Goal: Complete application form: Complete application form

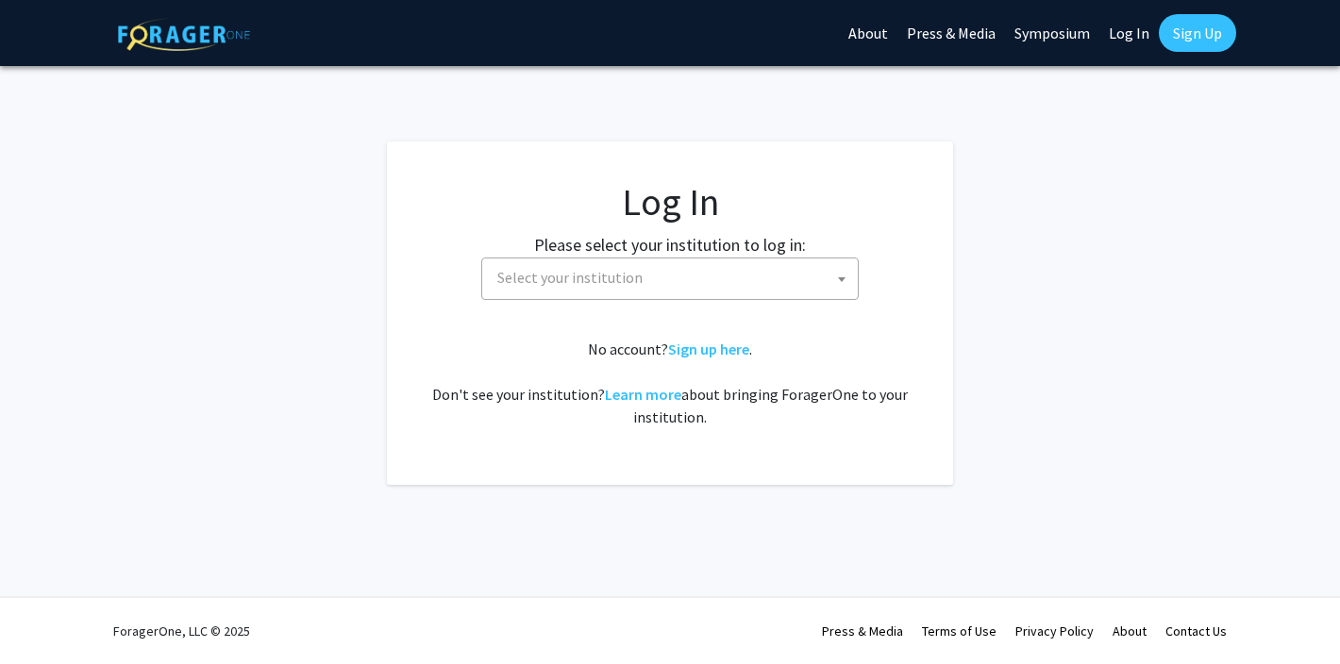
click at [717, 269] on span "Select your institution" at bounding box center [674, 278] width 368 height 39
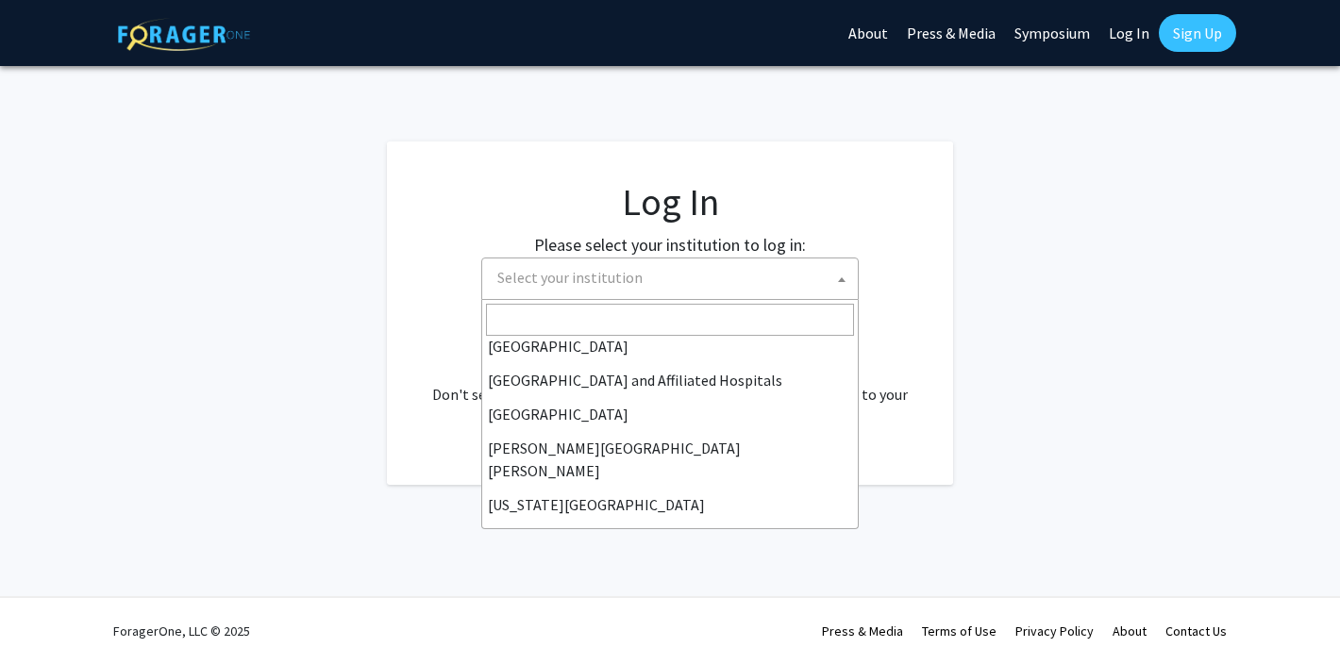
scroll to position [285, 0]
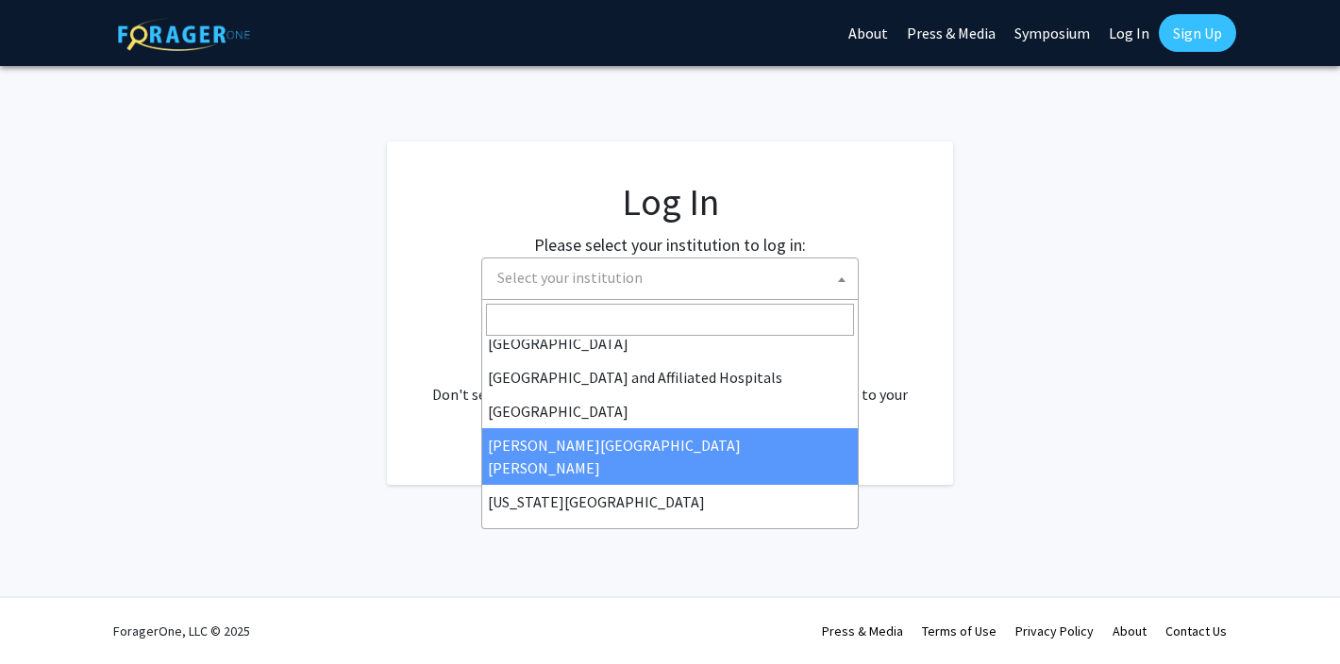
select select "1"
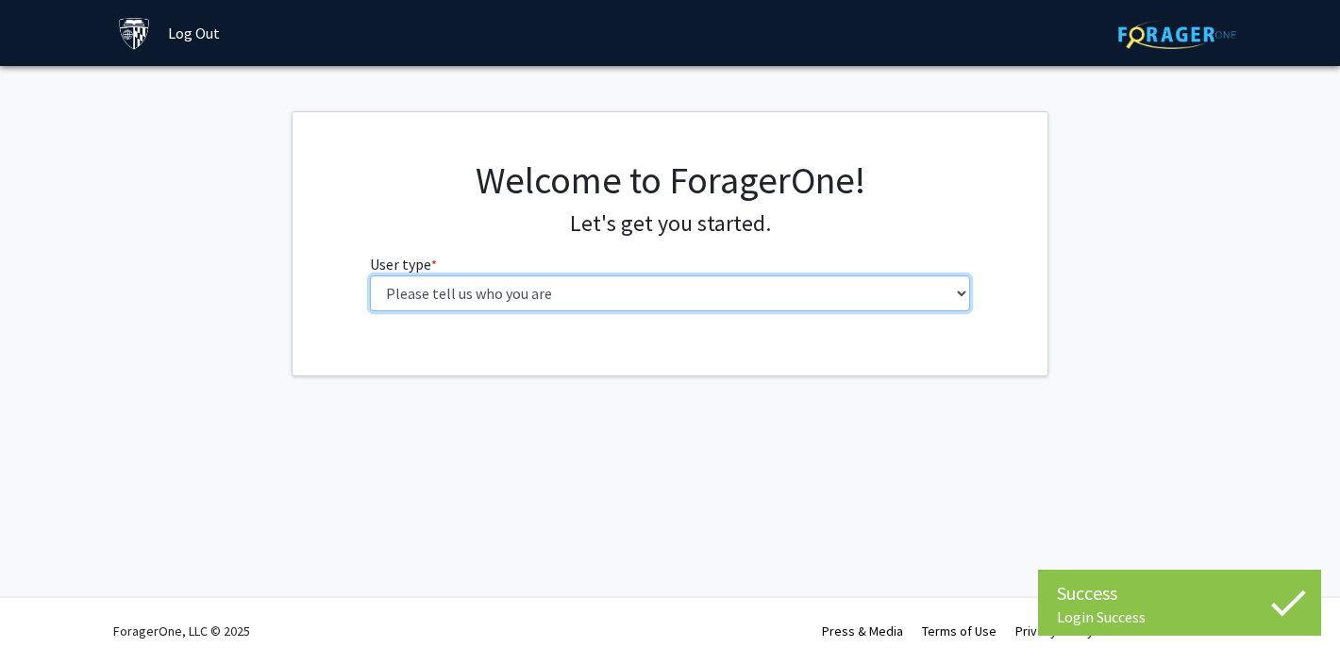
select select "1: undergrad"
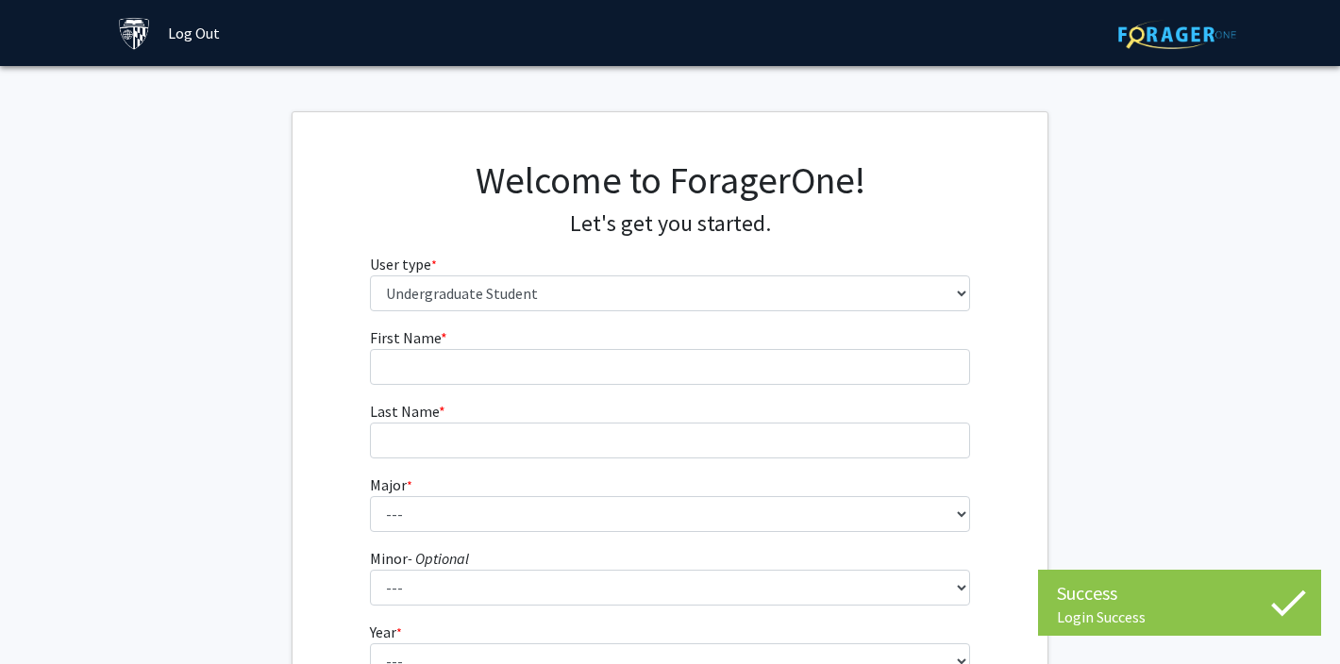
click at [668, 388] on form "First Name * required Last Name * required Major * required --- Africana Studie…" at bounding box center [670, 554] width 601 height 455
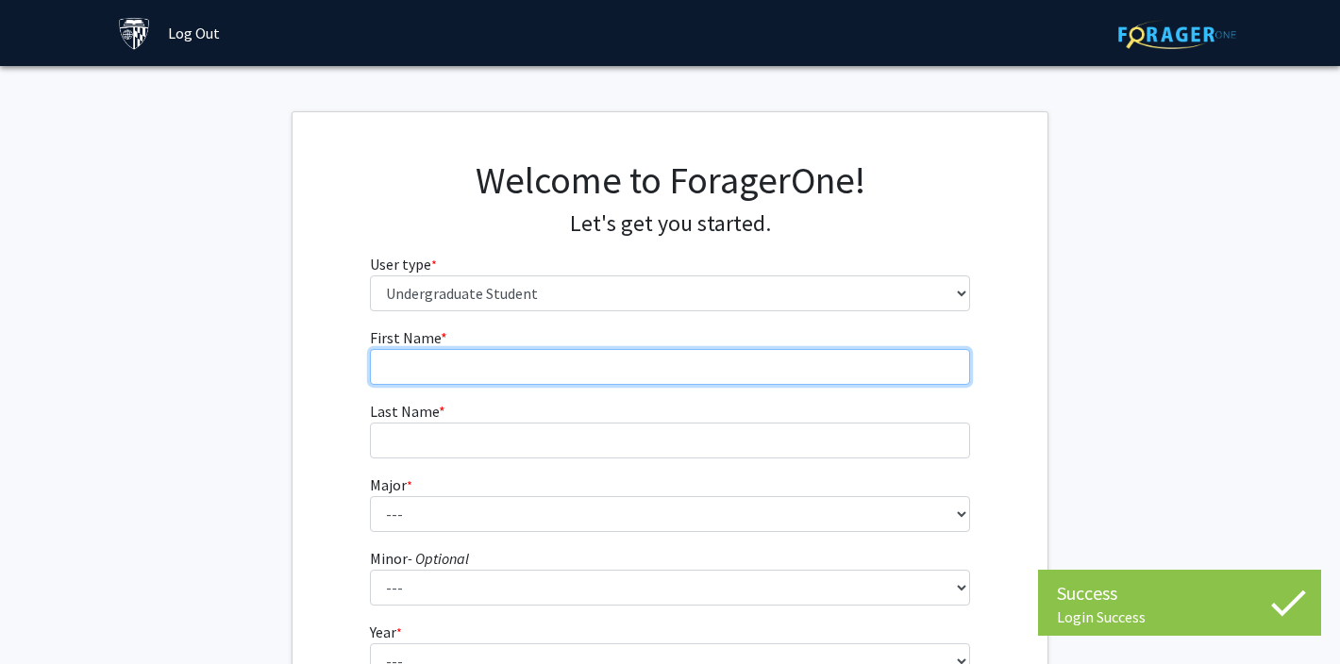
click at [669, 377] on input "First Name * required" at bounding box center [670, 367] width 601 height 36
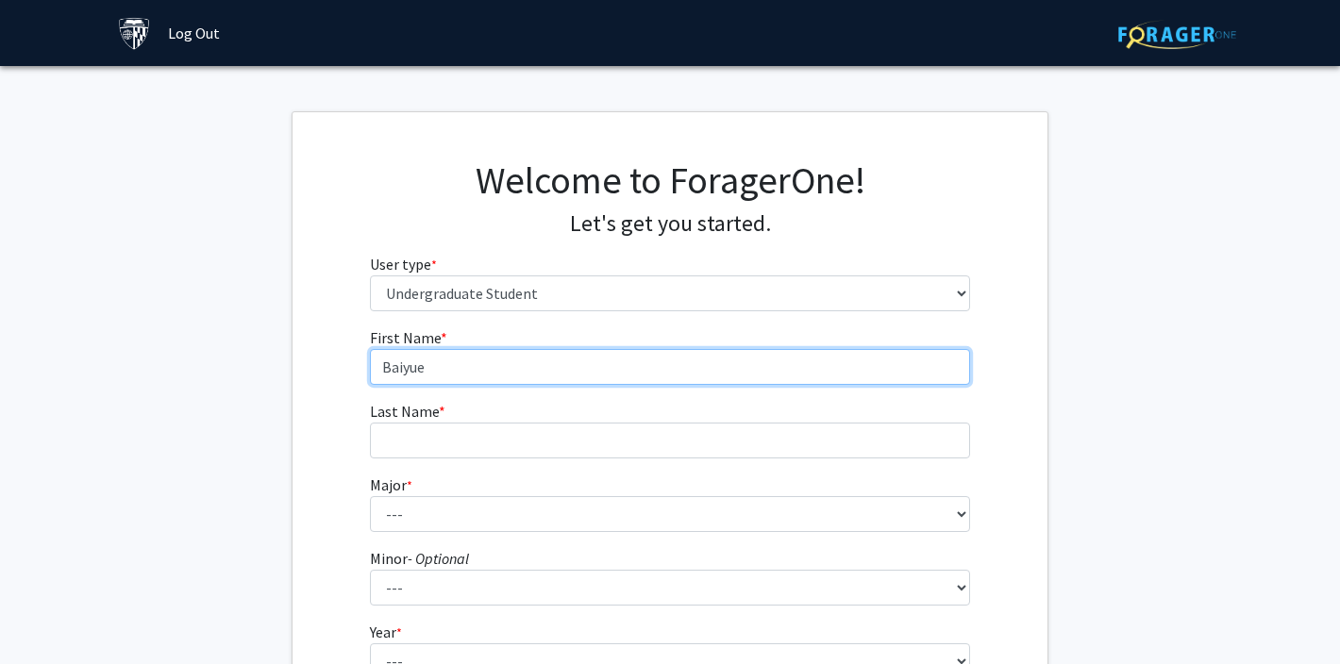
type input "Baiyue"
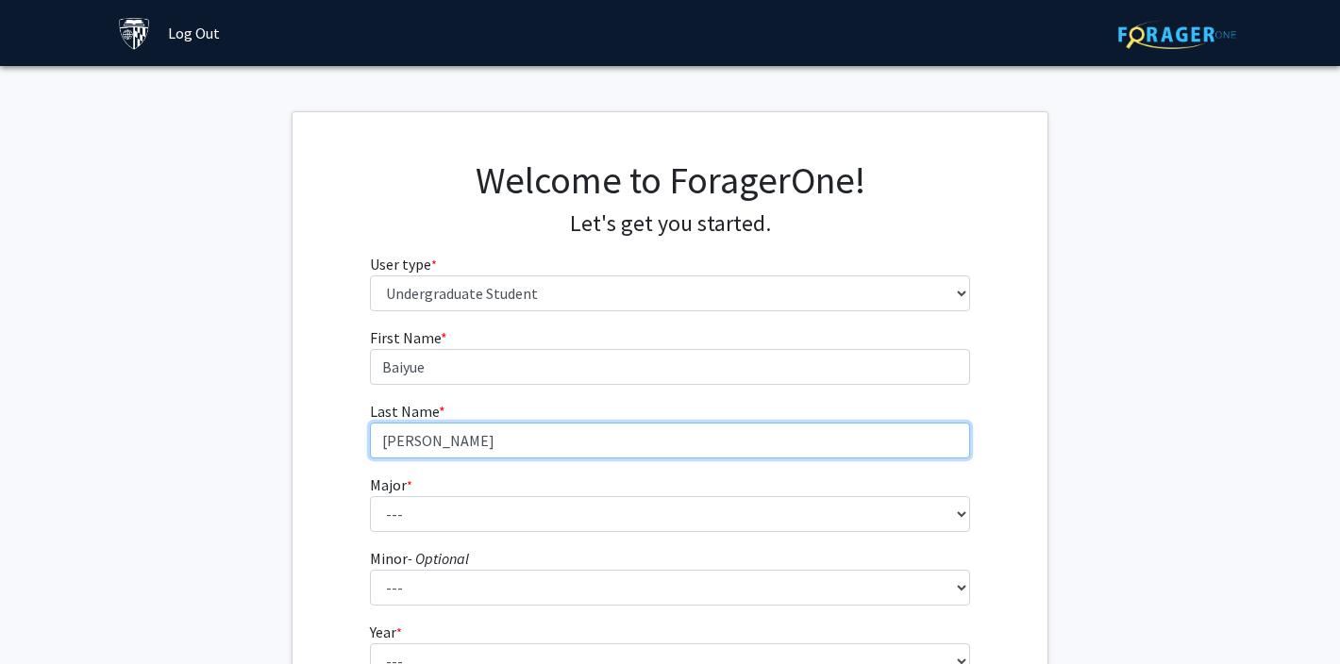
scroll to position [161, 0]
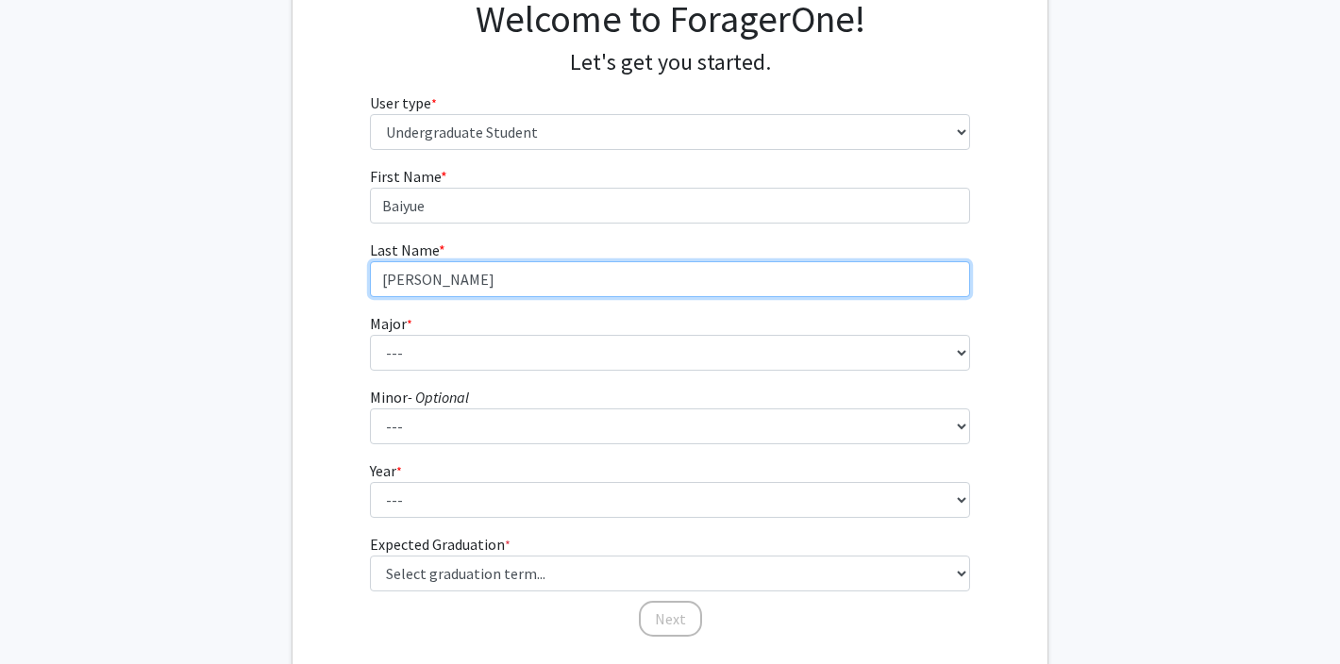
type input "Zhao"
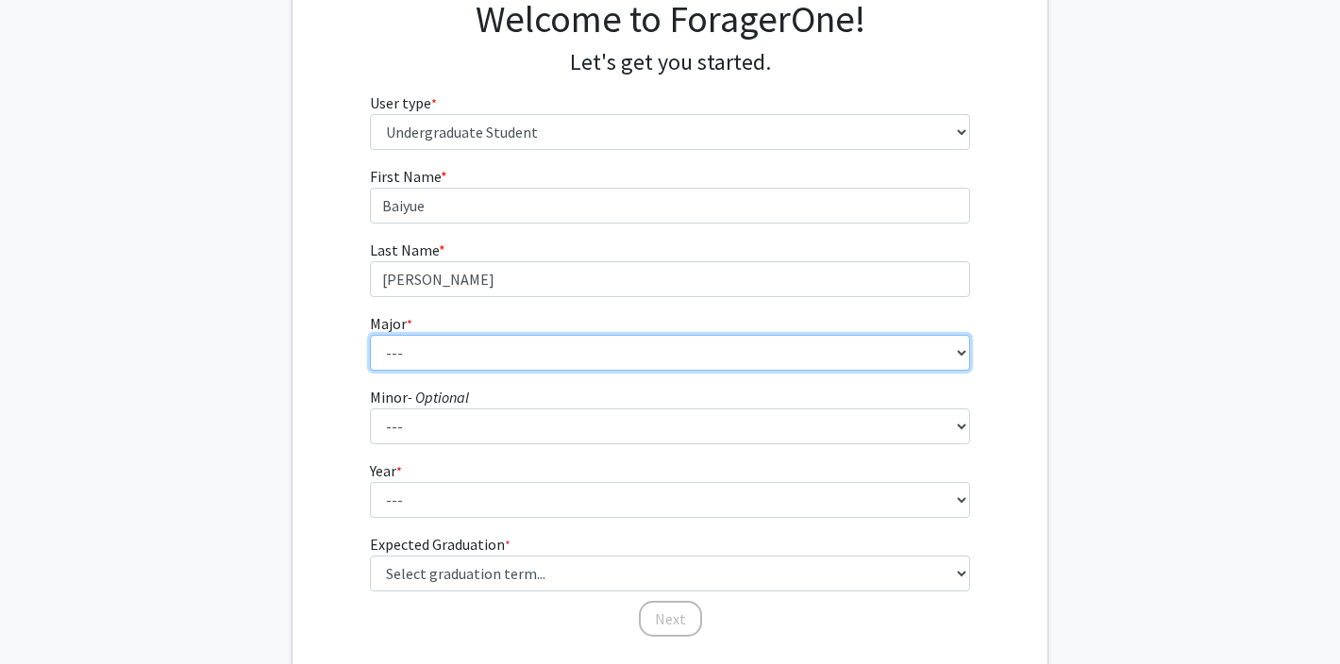
scroll to position [191, 0]
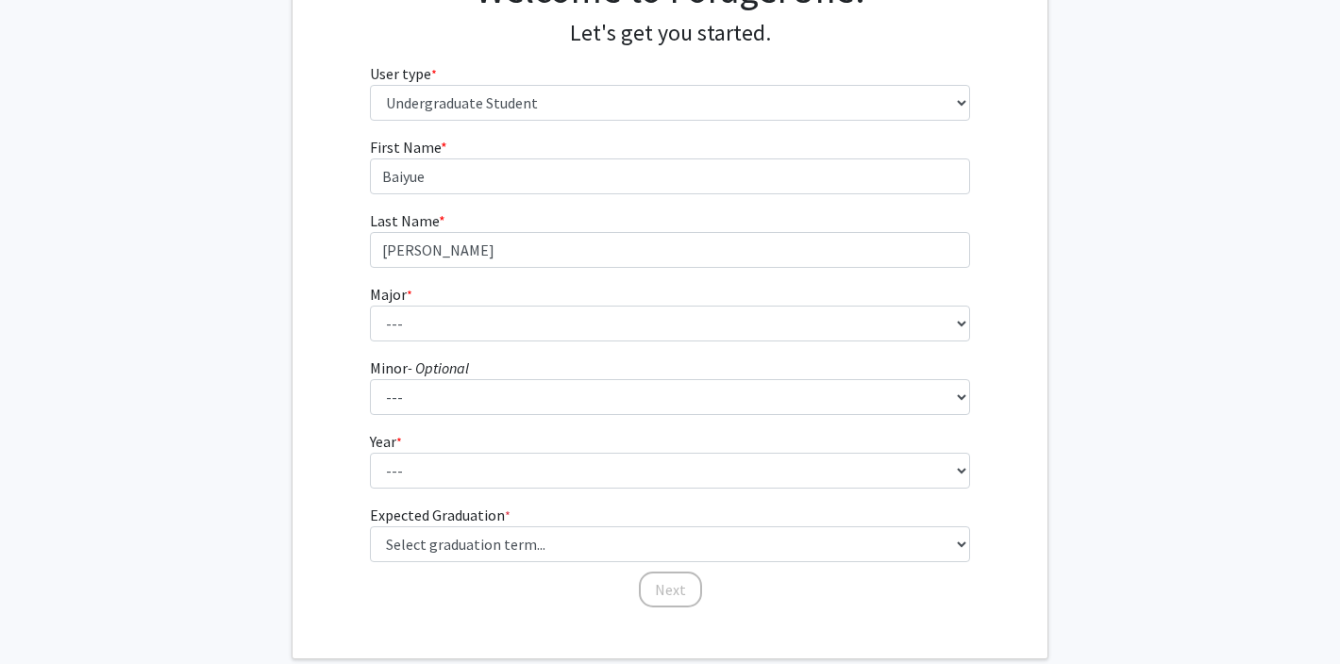
click at [411, 126] on div "Welcome to ForagerOne! Let's get you started. User type * required Please tell …" at bounding box center [670, 51] width 629 height 169
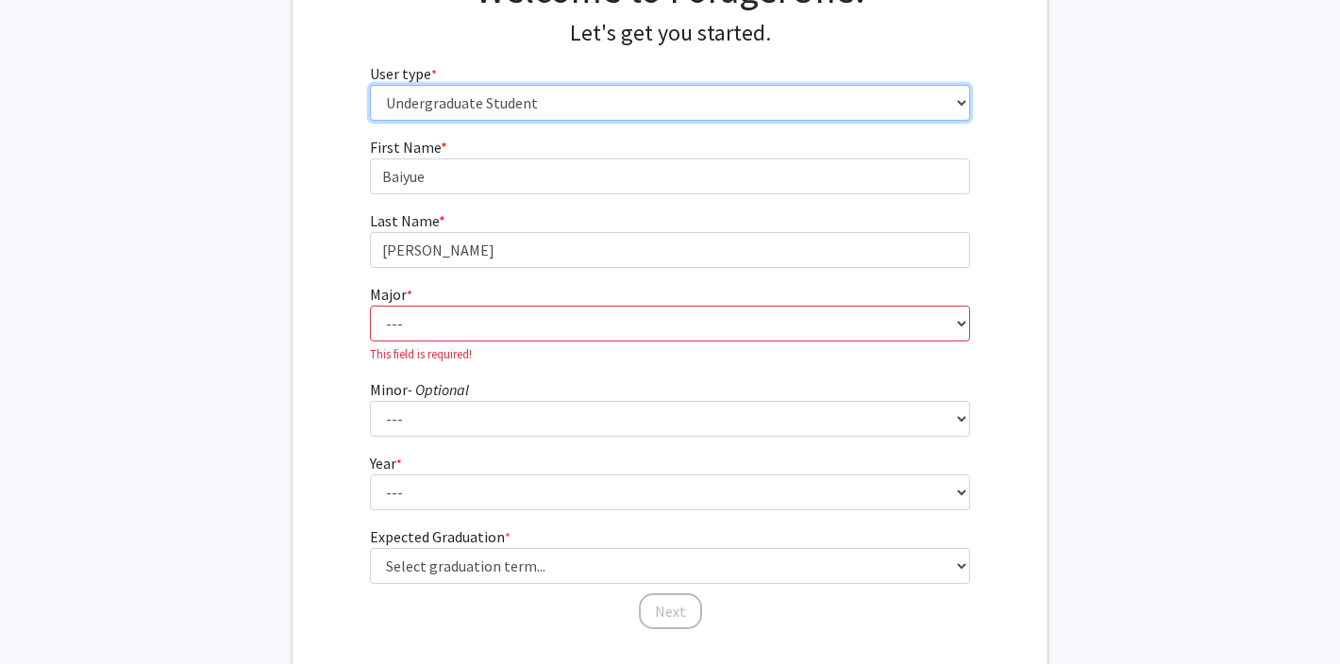
select select "3: doc"
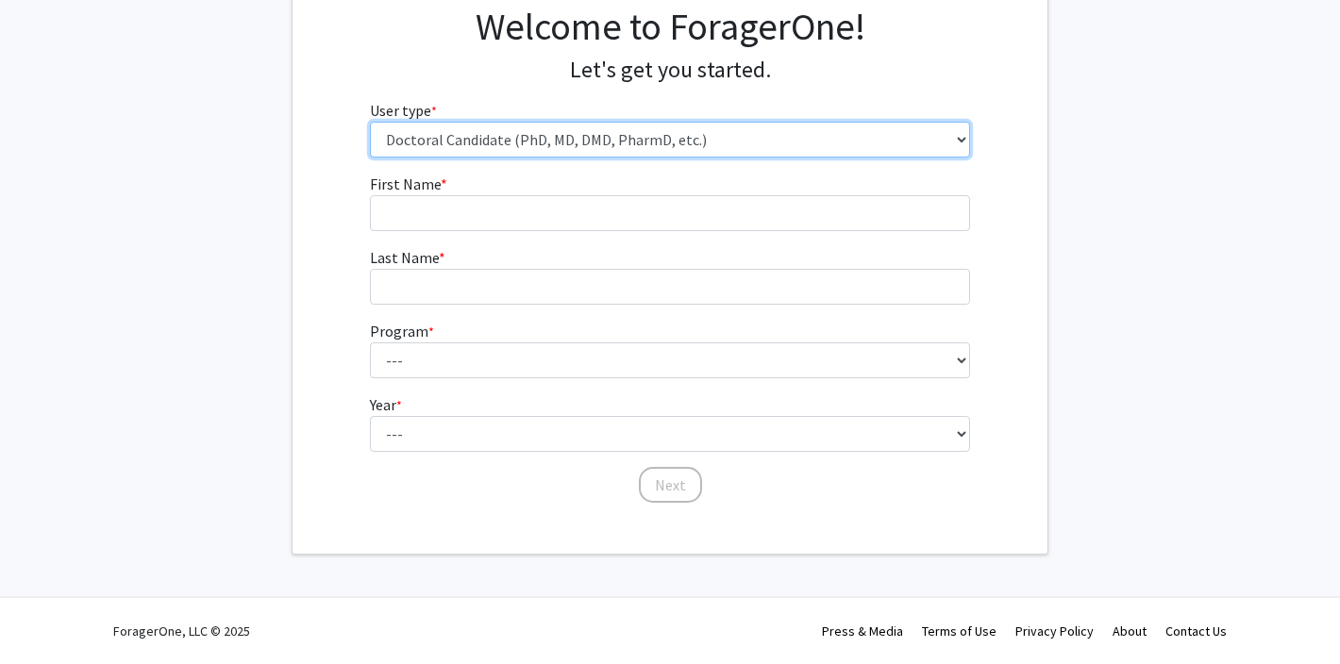
scroll to position [153, 0]
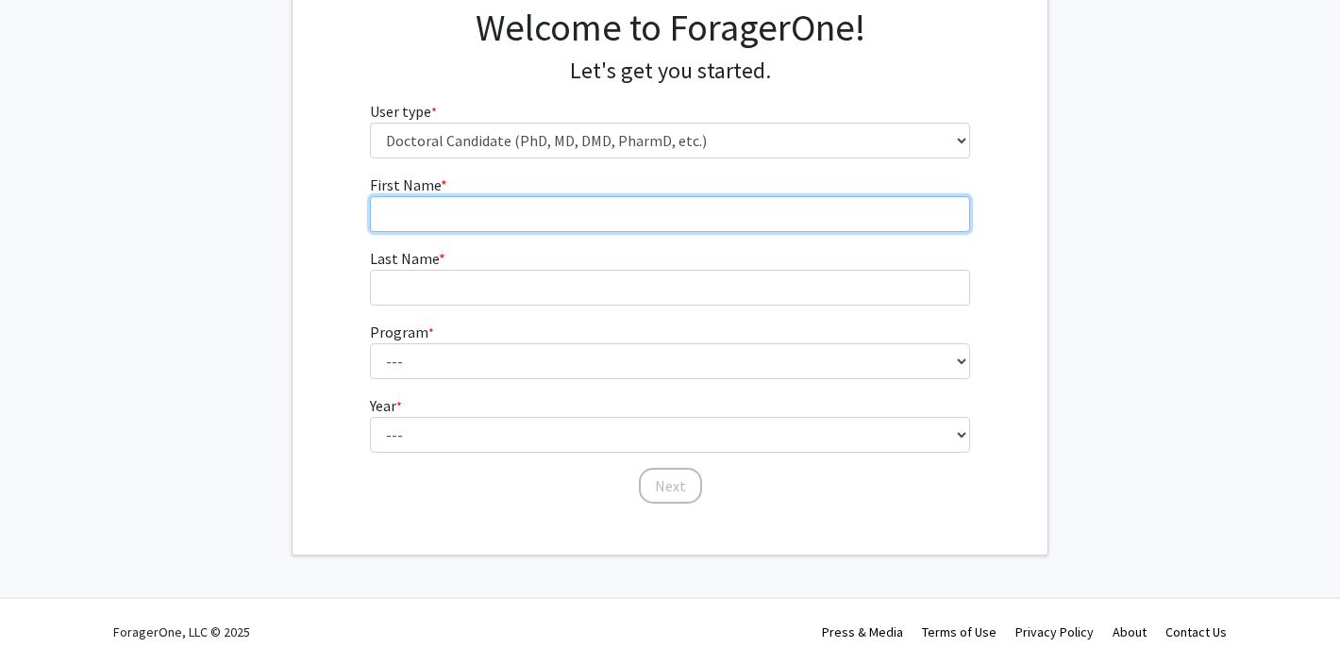
click at [435, 209] on input "First Name * required" at bounding box center [670, 214] width 601 height 36
type input "Baiyue"
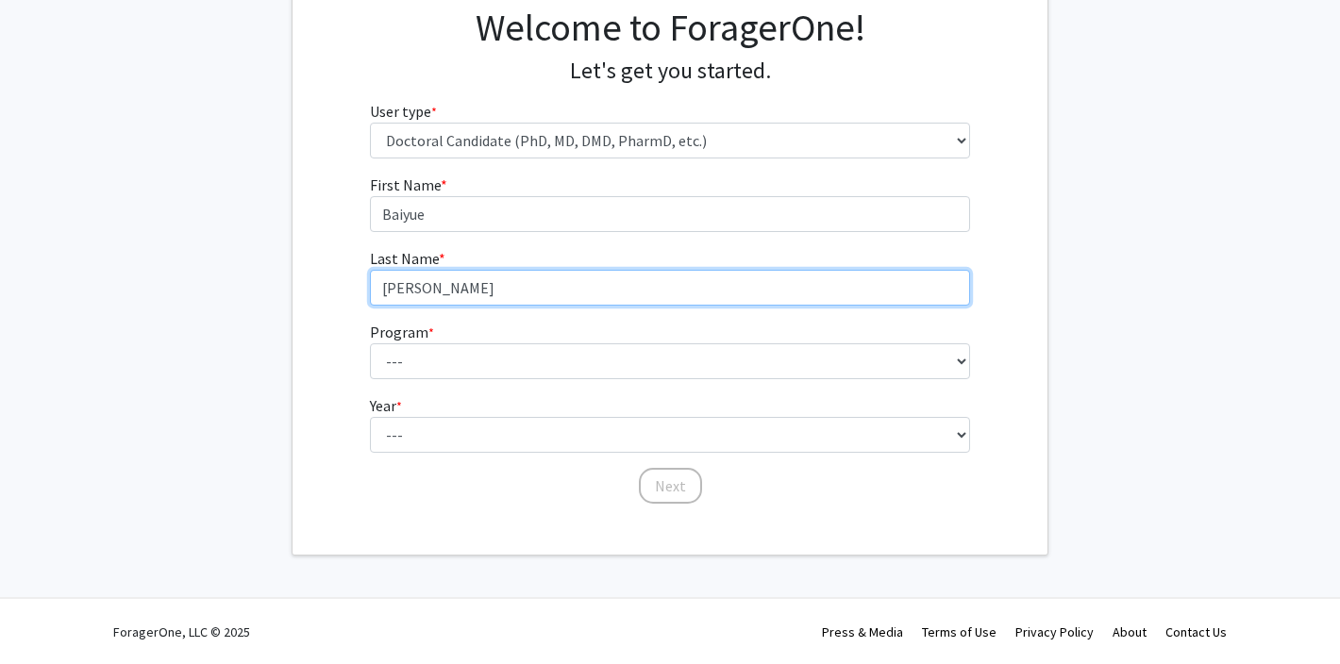
type input "Zhao"
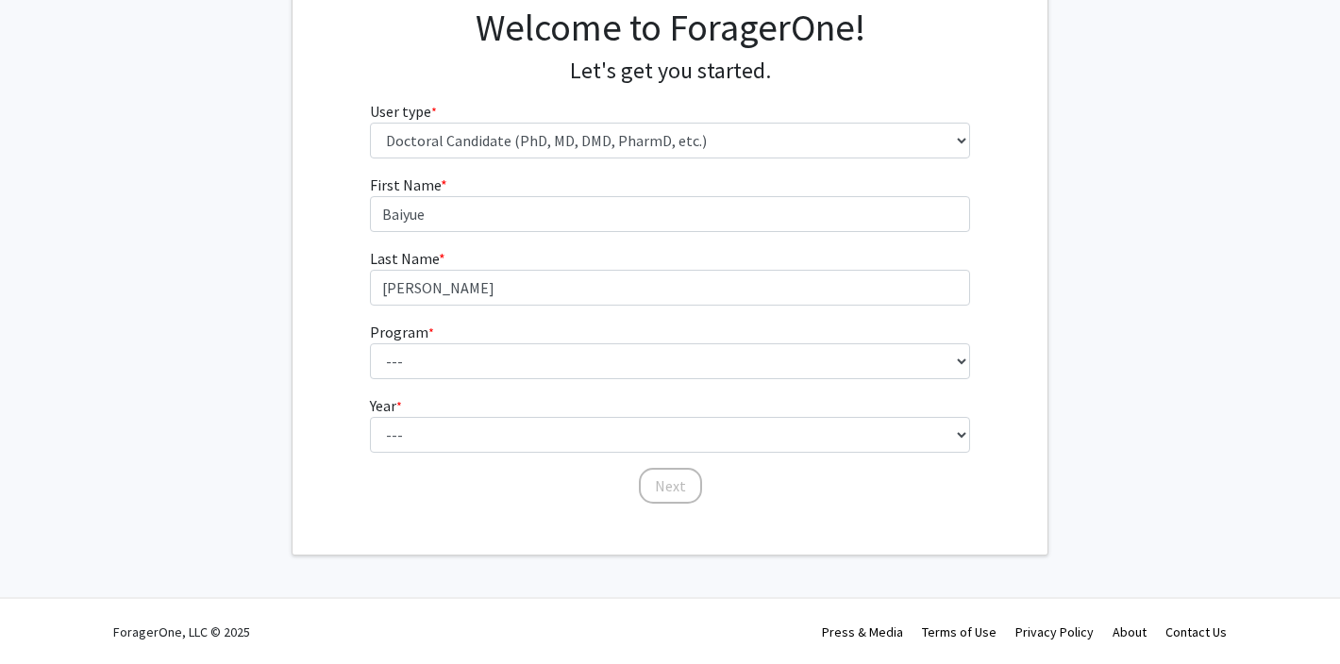
click at [262, 239] on fg-get-started "Welcome to ForagerOne! Let's get you started. User type * required Please tell …" at bounding box center [670, 256] width 1340 height 597
click at [366, 365] on div "First Name * required Baiyue Last Name * required Zhao Program * required --- A…" at bounding box center [670, 340] width 629 height 332
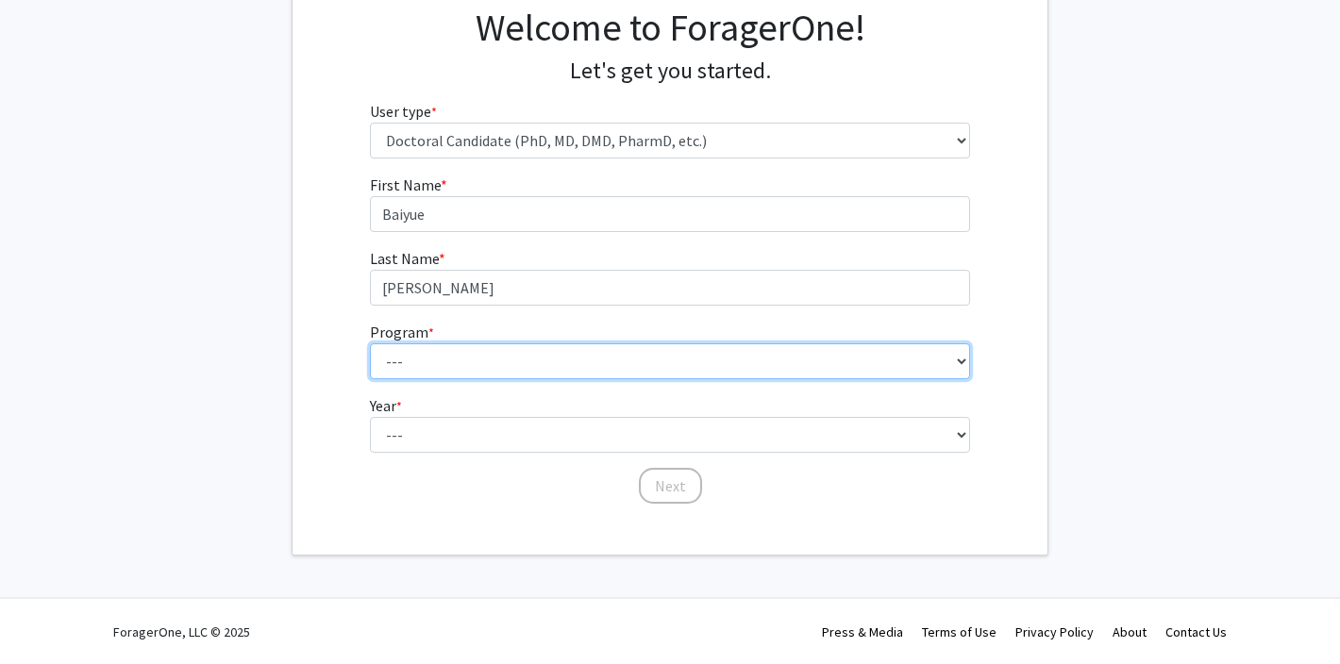
select select "56: 58"
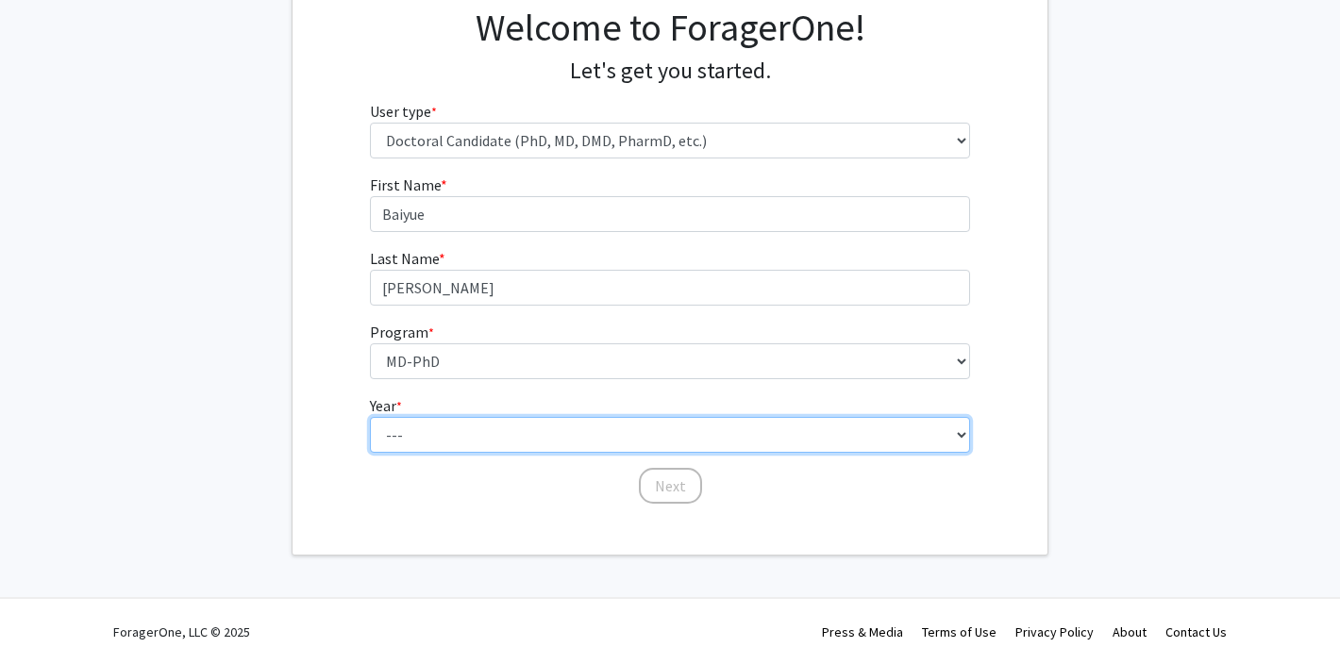
select select "1: first_year"
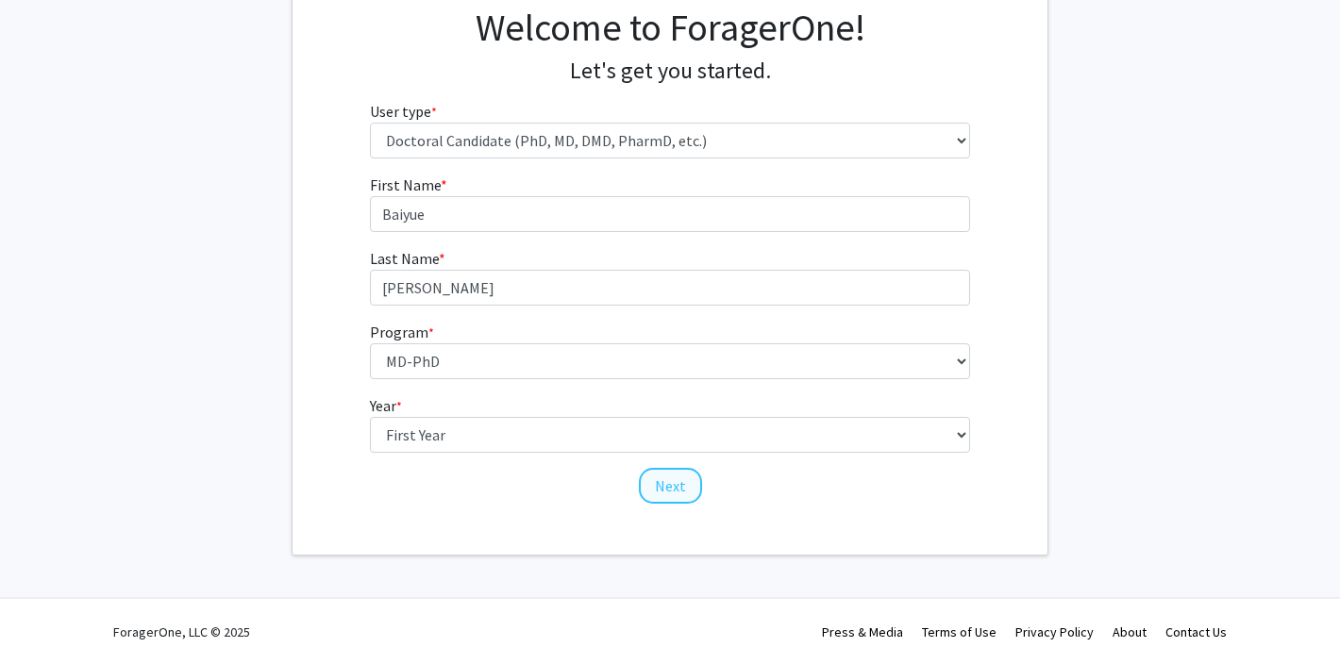
click at [654, 484] on button "Next" at bounding box center [670, 486] width 63 height 36
